Goal: Information Seeking & Learning: Learn about a topic

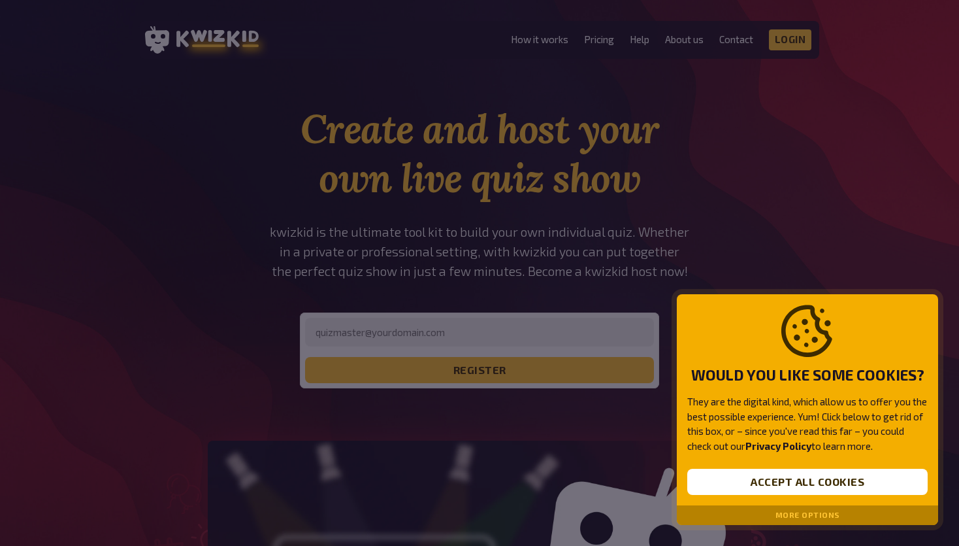
click at [754, 512] on div "More options" at bounding box center [807, 515] width 261 height 20
click at [771, 516] on div "More options" at bounding box center [807, 515] width 261 height 20
click at [822, 513] on button "More options" at bounding box center [808, 514] width 65 height 9
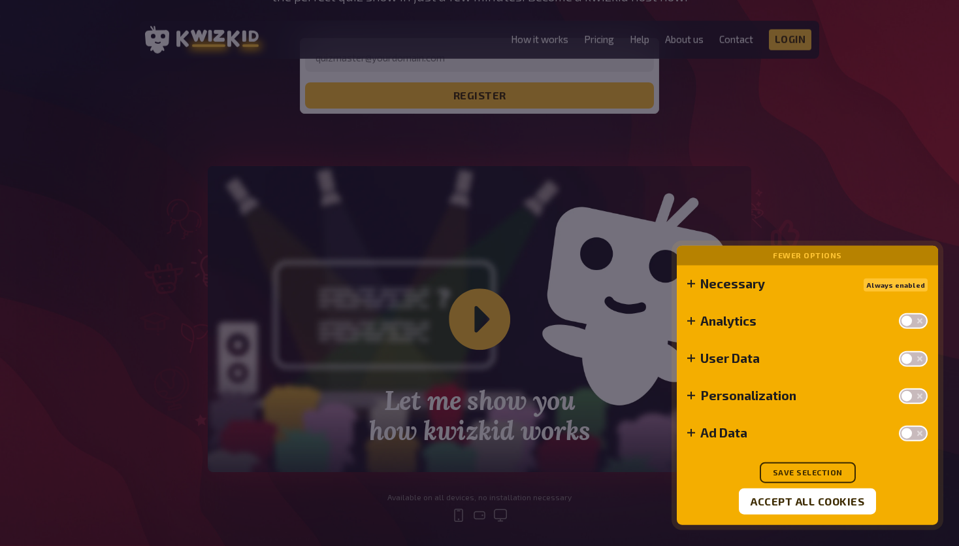
scroll to position [276, 0]
click at [839, 471] on button "Save selection" at bounding box center [808, 472] width 96 height 21
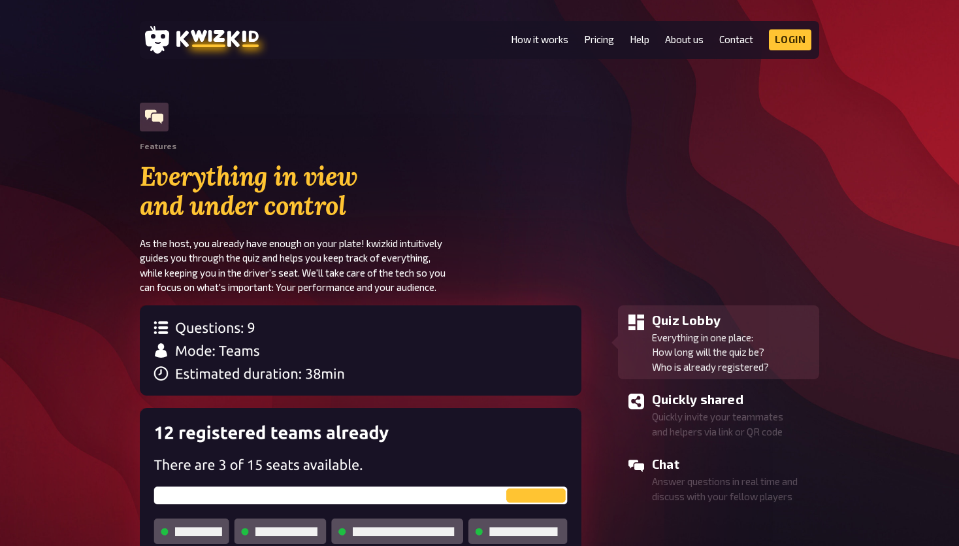
scroll to position [966, 0]
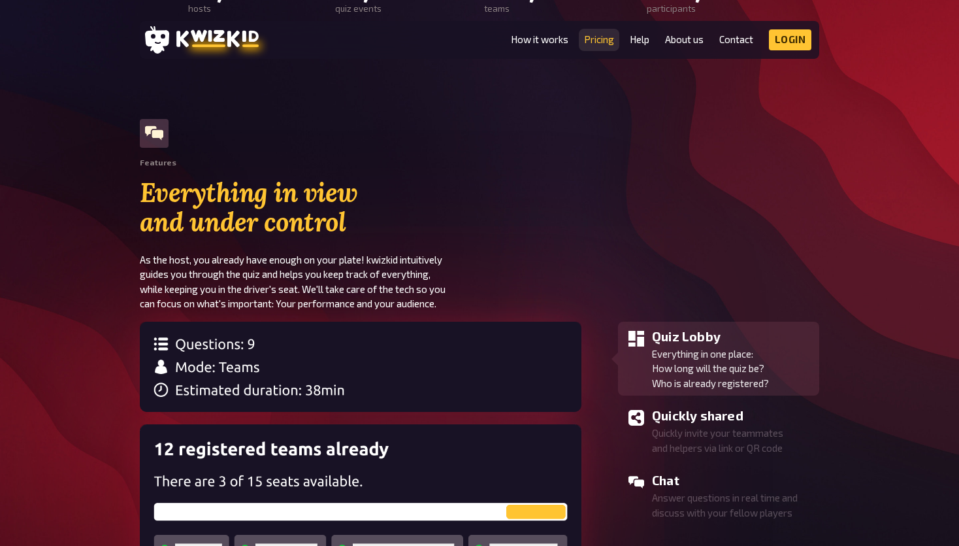
click at [602, 35] on link "Pricing" at bounding box center [599, 39] width 30 height 11
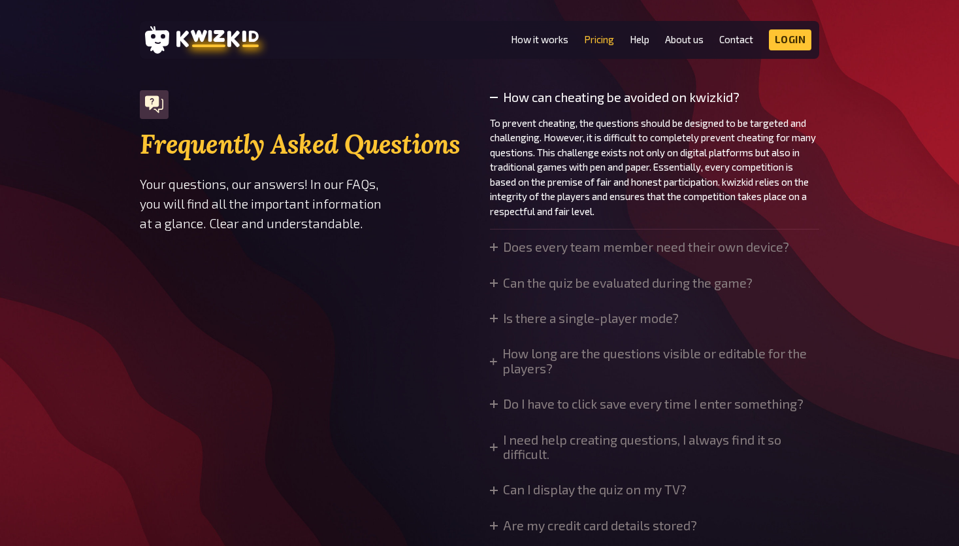
scroll to position [966, 0]
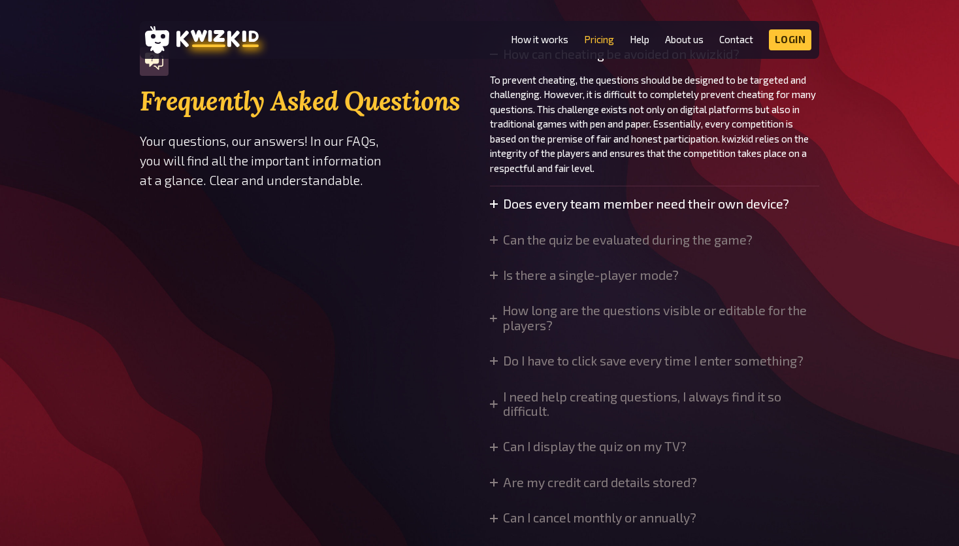
click at [510, 199] on summary "Does every team member need their own device?" at bounding box center [639, 204] width 299 height 14
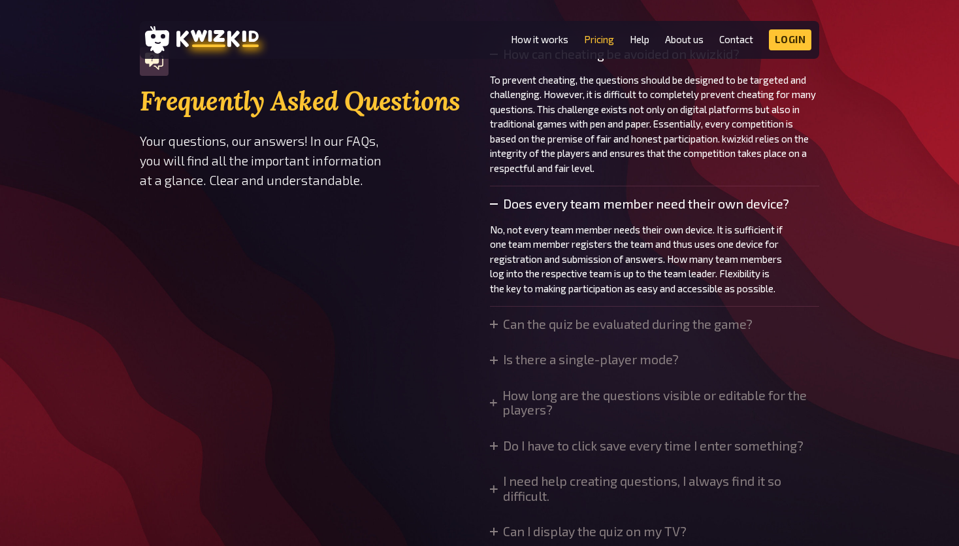
click at [510, 199] on summary "Does every team member need their own device?" at bounding box center [654, 204] width 329 height 14
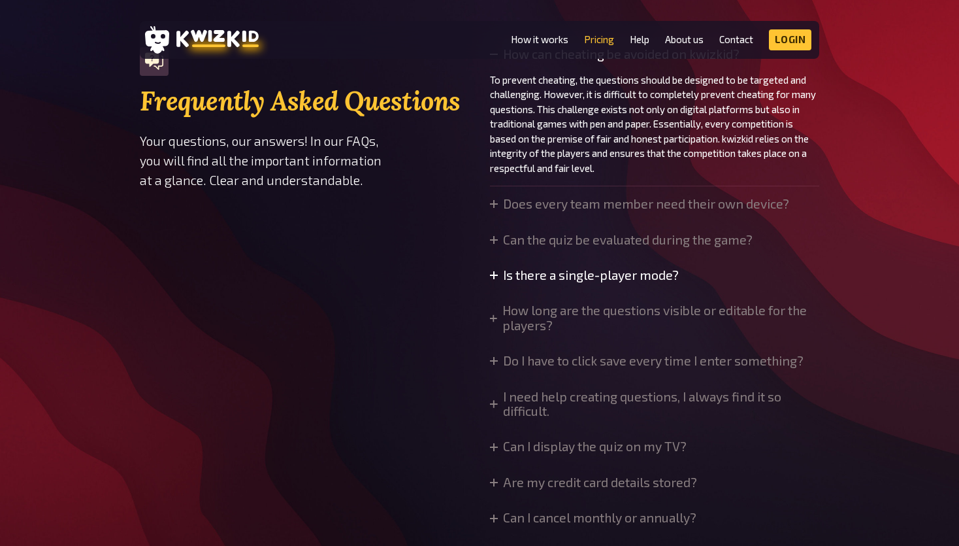
click at [508, 271] on summary "Is there a single-player mode?" at bounding box center [584, 275] width 189 height 14
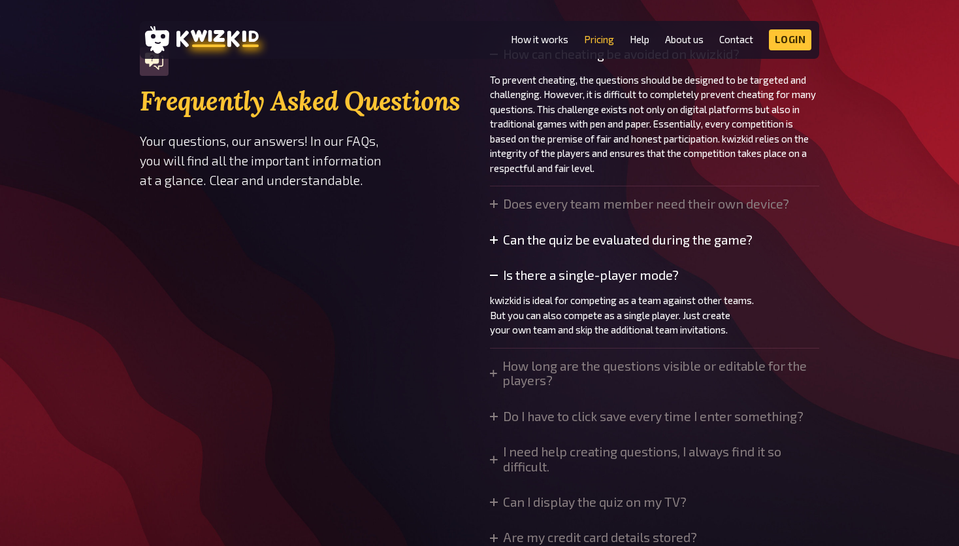
click at [514, 238] on summary "Can the quiz be evaluated during the game?" at bounding box center [621, 240] width 263 height 14
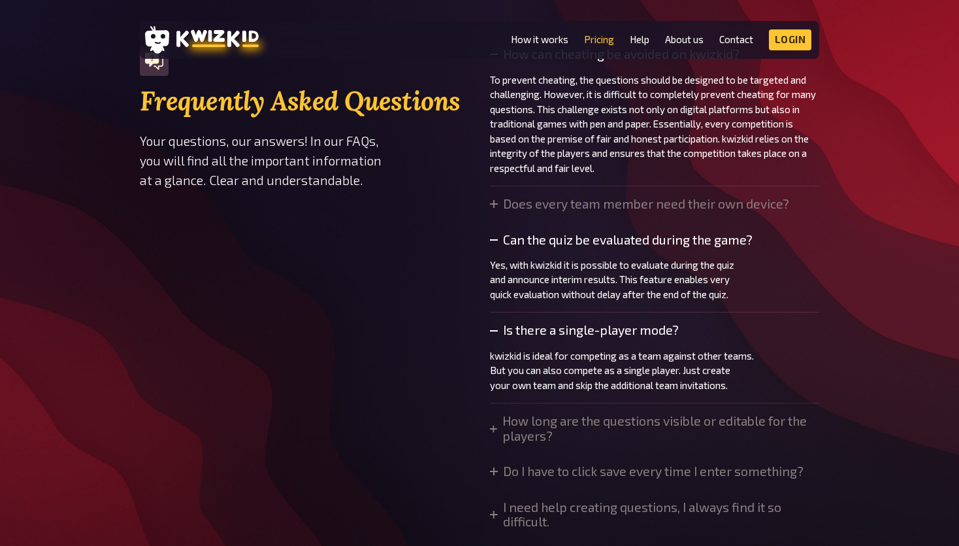
click at [497, 331] on icon at bounding box center [494, 331] width 8 height 8
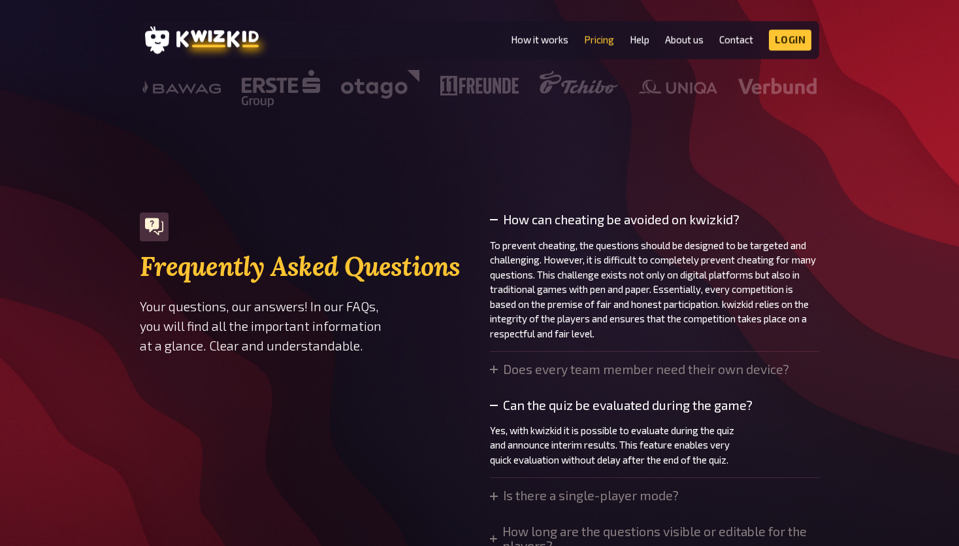
scroll to position [759, 0]
